Goal: Find specific page/section: Find specific page/section

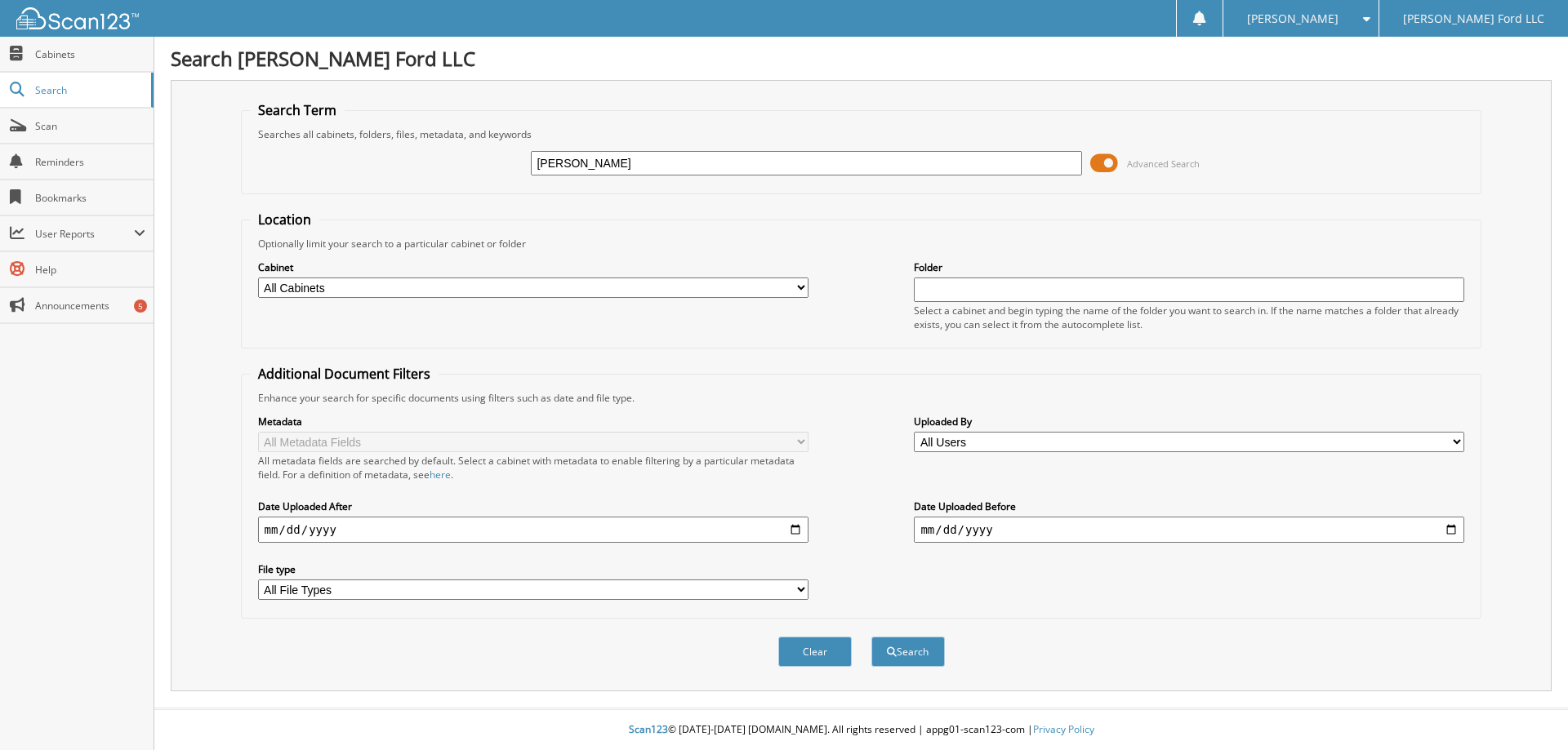
type input "[PERSON_NAME]"
click at [872, 637] on button "Search" at bounding box center [908, 652] width 73 height 31
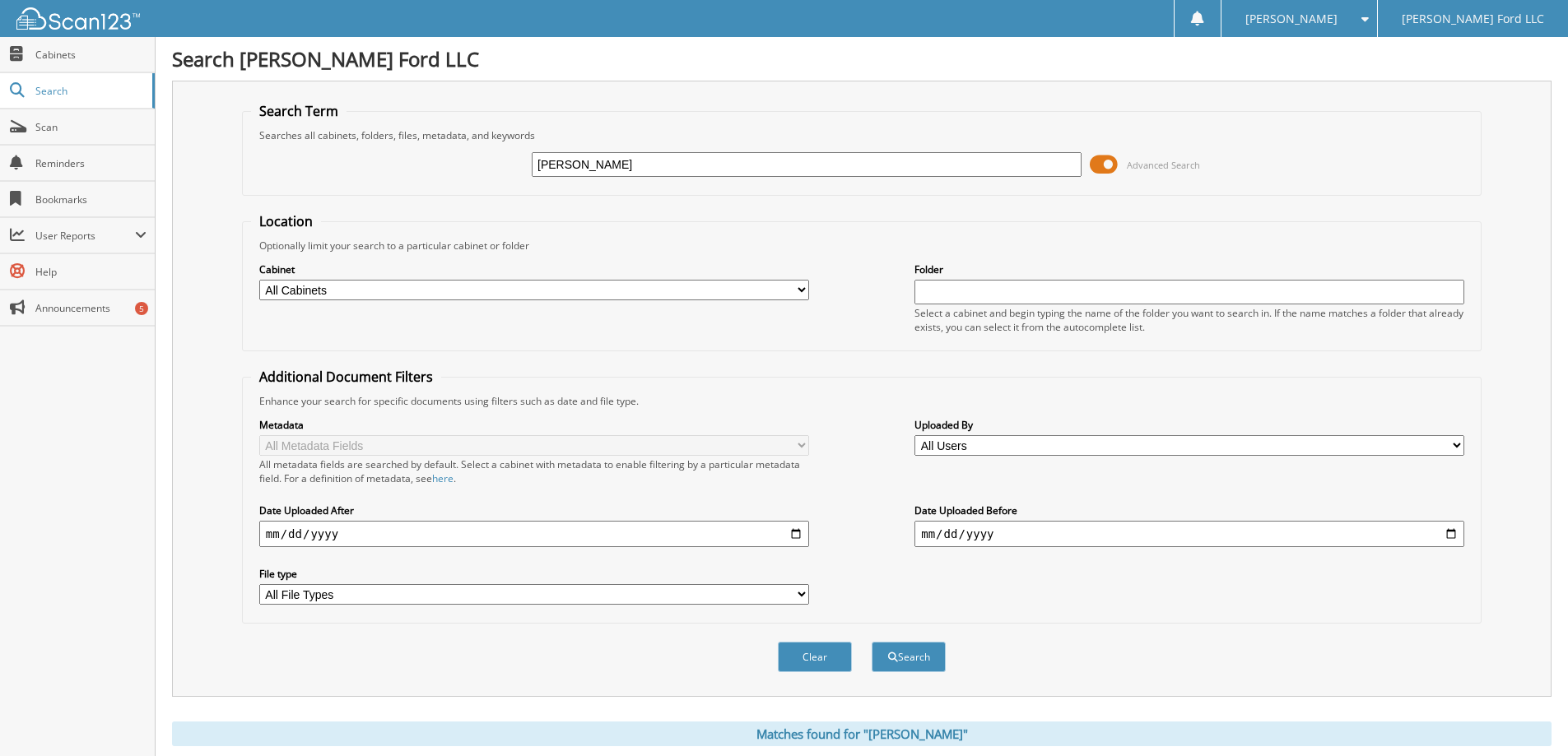
click at [1107, 167] on span at bounding box center [1104, 164] width 28 height 24
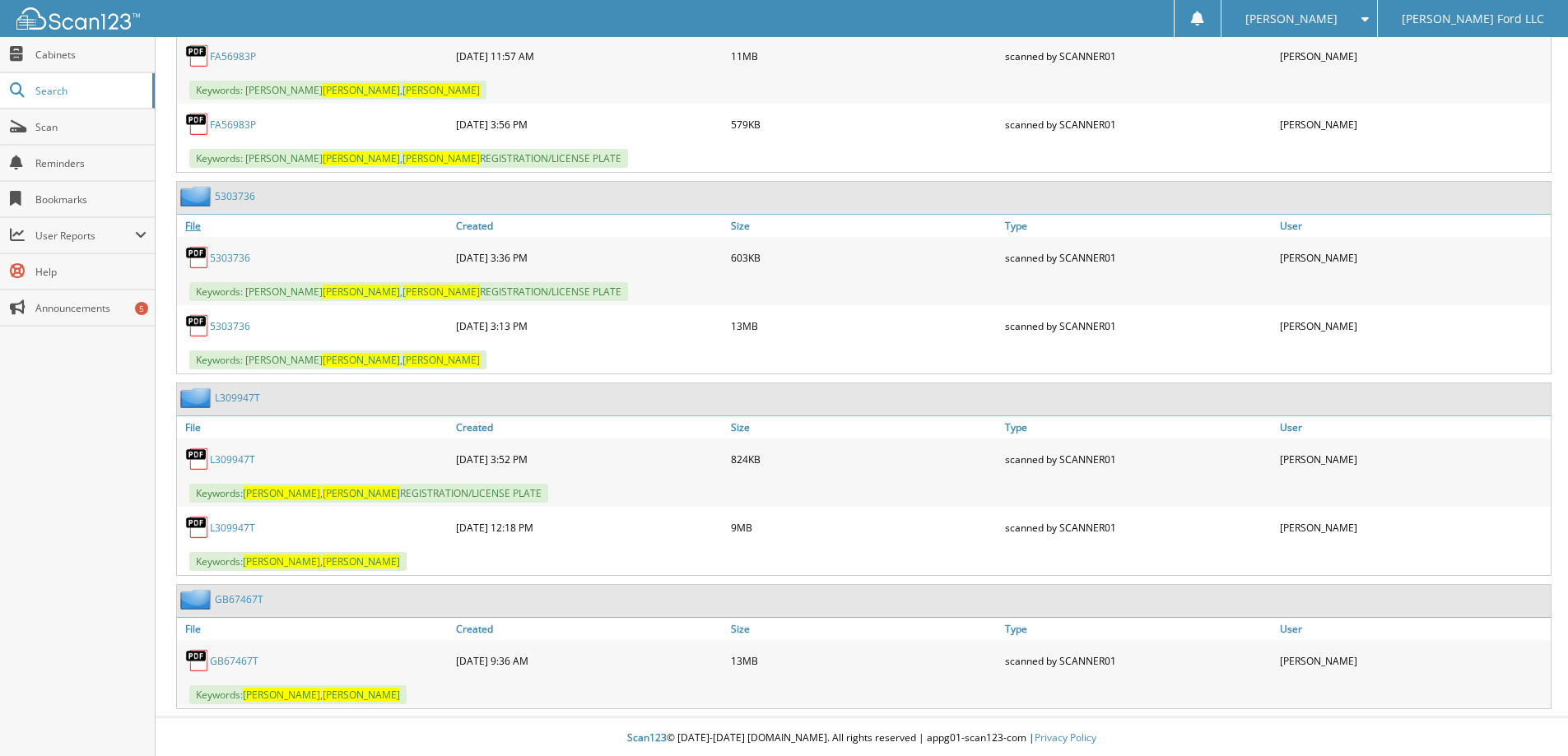
scroll to position [905, 0]
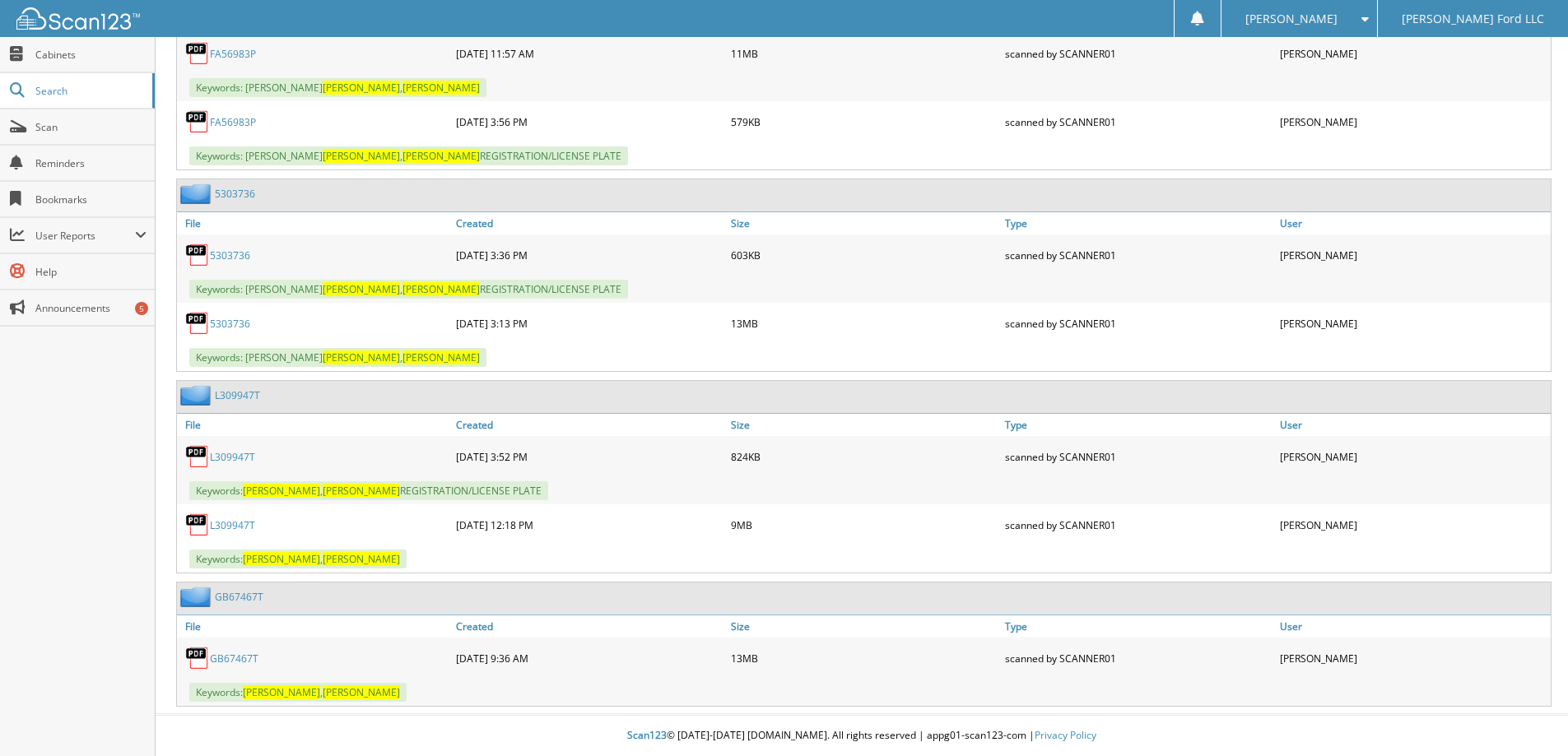
click at [238, 659] on link "GB67467T" at bounding box center [235, 659] width 49 height 14
